Goal: Transaction & Acquisition: Purchase product/service

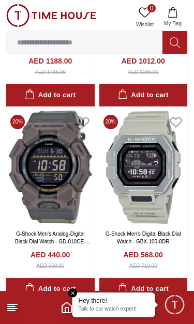
scroll to position [1239, 0]
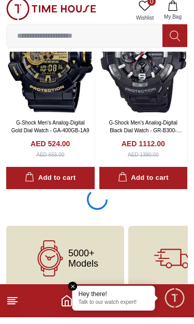
scroll to position [2118, 0]
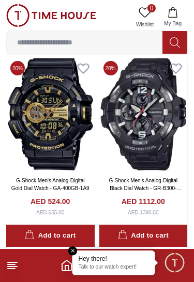
scroll to position [2054, 0]
